Goal: Find specific fact: Find specific fact

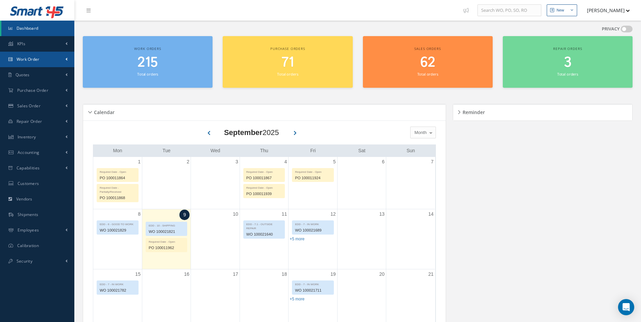
click at [38, 61] on span "Work Order" at bounding box center [28, 59] width 23 height 6
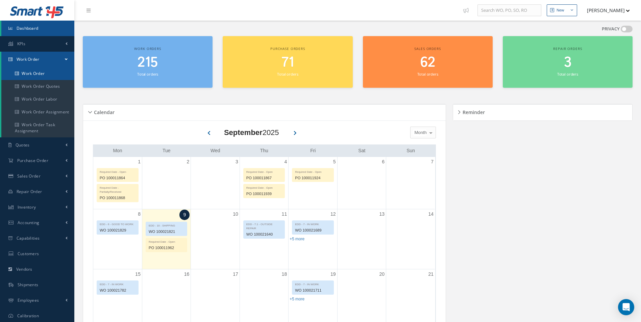
click at [37, 73] on link "Work Order" at bounding box center [37, 73] width 73 height 13
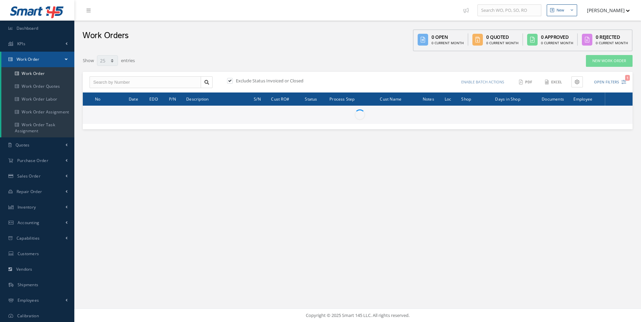
select select "25"
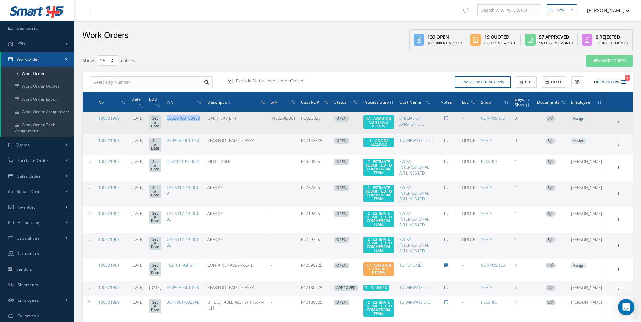
drag, startPoint x: 217, startPoint y: 117, endPoint x: 184, endPoint y: 120, distance: 33.3
click at [184, 120] on td "D2529460100400" at bounding box center [184, 123] width 41 height 22
drag, startPoint x: 184, startPoint y: 120, endPoint x: 192, endPoint y: 119, distance: 7.5
copy link "D2529460100400"
click at [111, 119] on link "100021909" at bounding box center [108, 119] width 21 height 6
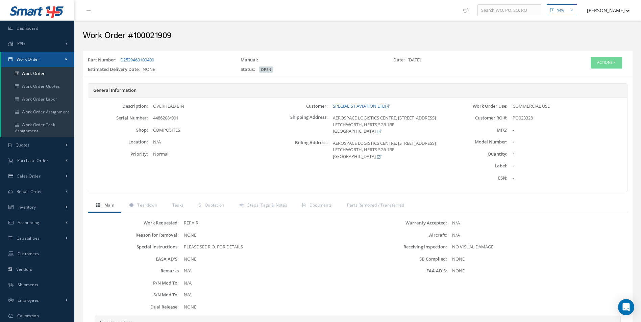
click at [183, 120] on div "4486208/001" at bounding box center [208, 118] width 120 height 7
drag, startPoint x: 181, startPoint y: 117, endPoint x: 154, endPoint y: 119, distance: 27.1
click at [154, 119] on div "4486208/001" at bounding box center [208, 118] width 120 height 7
drag, startPoint x: 154, startPoint y: 119, endPoint x: 160, endPoint y: 116, distance: 6.7
copy span "4486208/001"
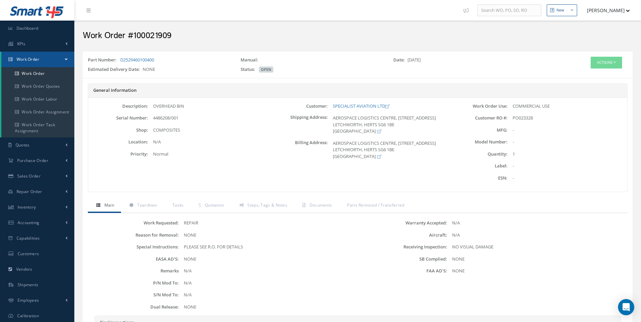
click at [187, 160] on div "Description: OVERHEAD BIN Serial Number: 4486208/001 Shop: COMPOSITES Location:" at bounding box center [178, 145] width 180 height 84
drag, startPoint x: 187, startPoint y: 106, endPoint x: 148, endPoint y: 107, distance: 38.6
click at [148, 107] on div "OVERHEAD BIN" at bounding box center [208, 106] width 120 height 7
drag, startPoint x: 148, startPoint y: 107, endPoint x: 165, endPoint y: 107, distance: 17.2
copy div "OVERHEAD BIN"
